Goal: Task Accomplishment & Management: Manage account settings

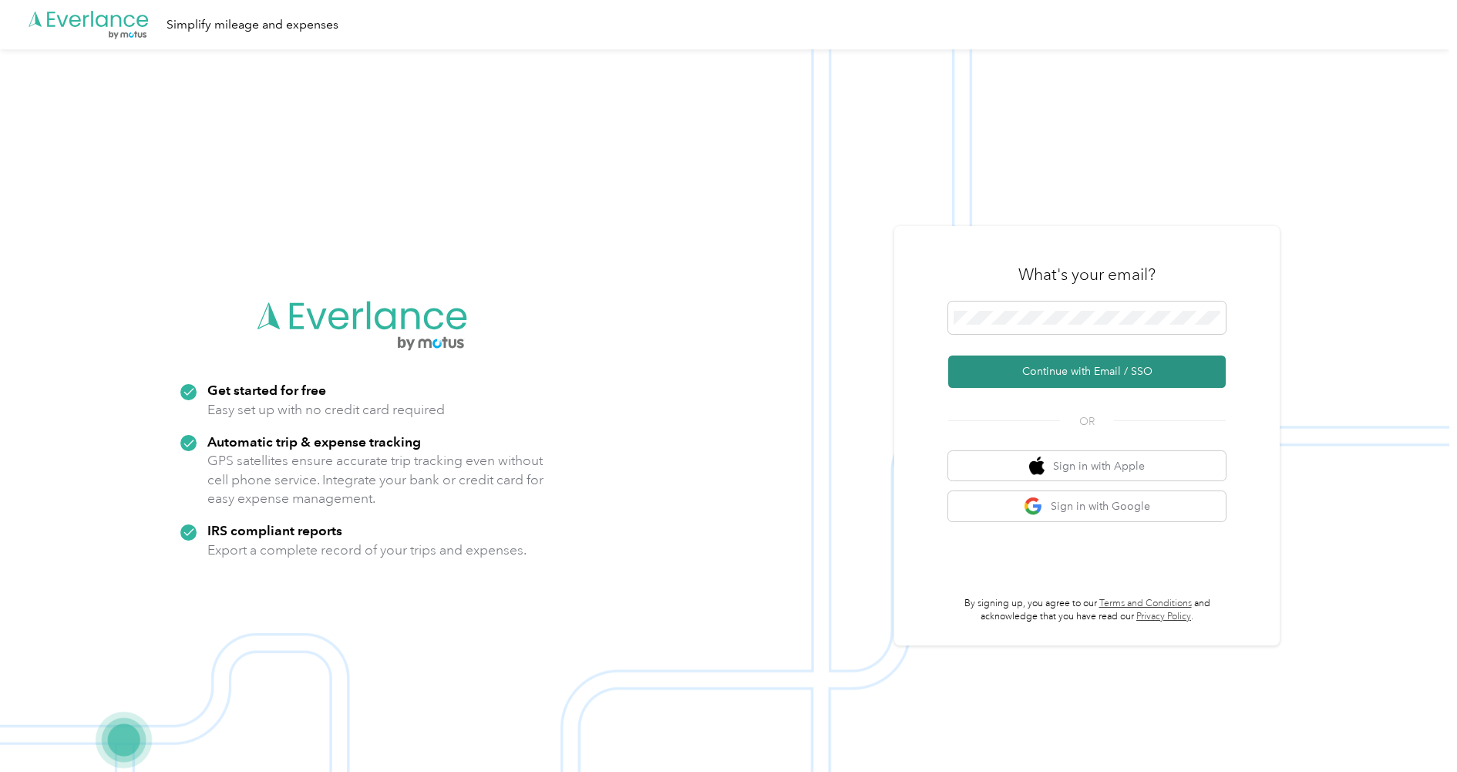
click at [1085, 374] on button "Continue with Email / SSO" at bounding box center [1086, 371] width 277 height 32
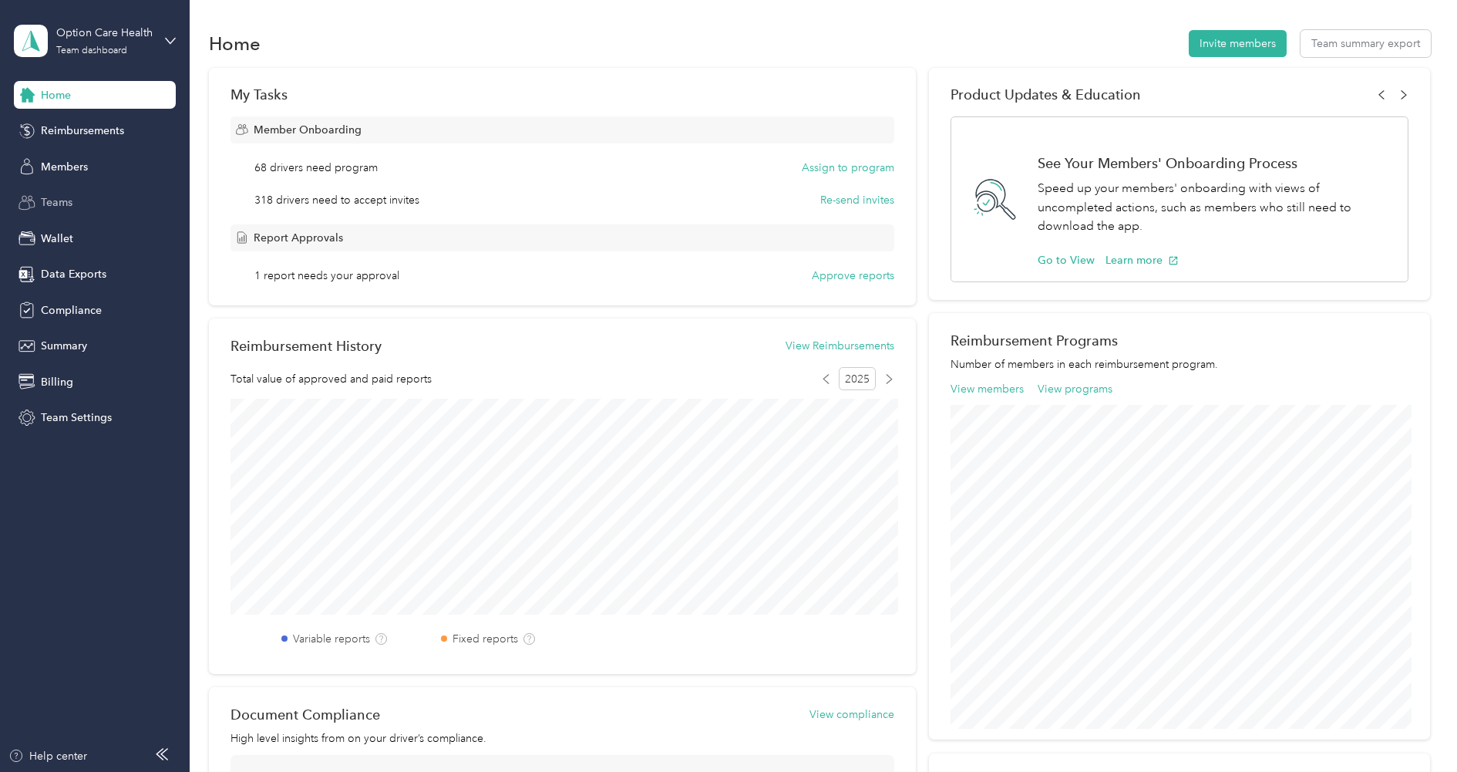
click at [65, 210] on div "Teams" at bounding box center [95, 203] width 162 height 28
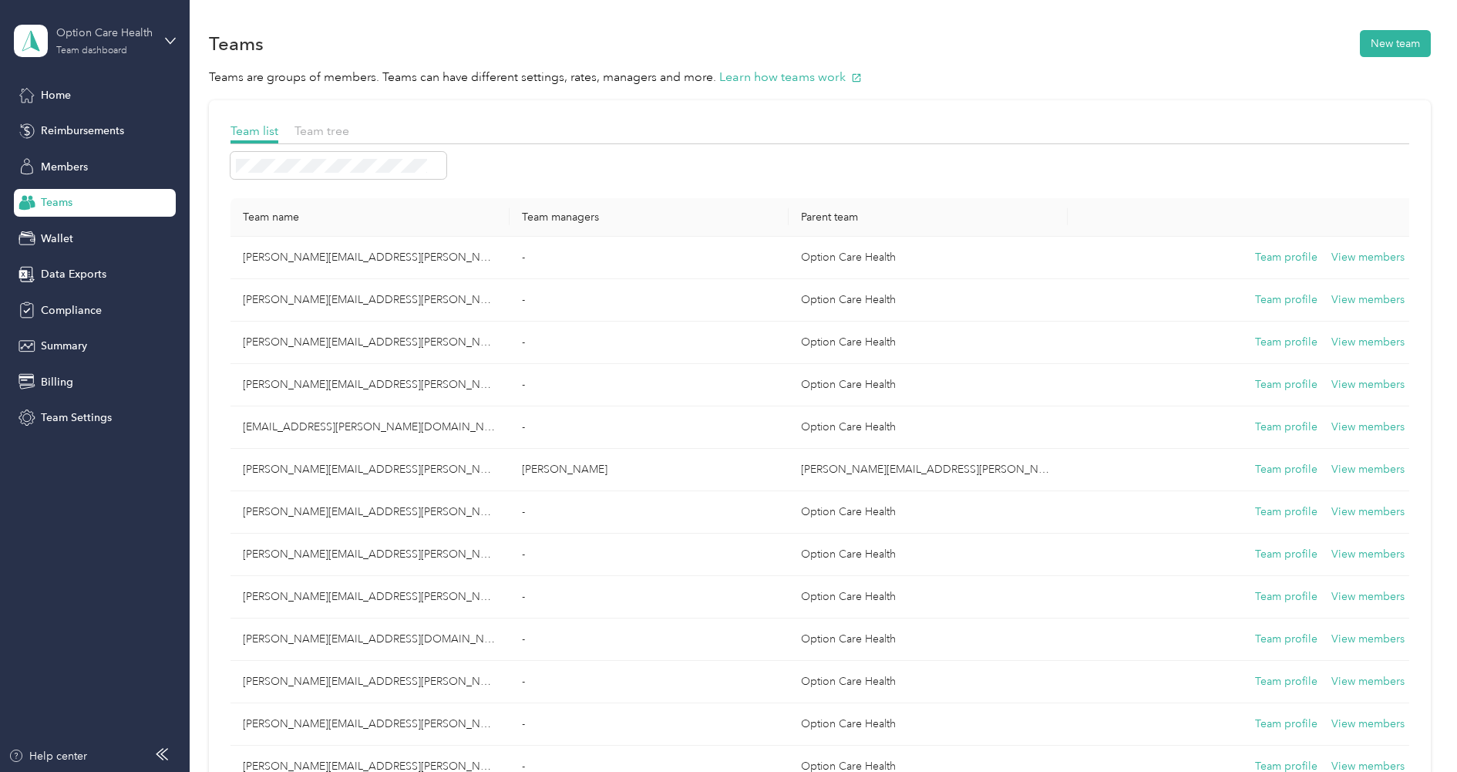
click at [121, 40] on div "Option Care Health" at bounding box center [104, 33] width 96 height 16
click at [76, 194] on div "Log out" at bounding box center [57, 190] width 59 height 16
